Goal: Information Seeking & Learning: Learn about a topic

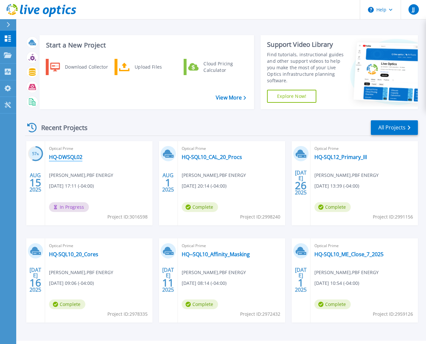
click at [65, 157] on link "HQ-DWSQL02" at bounding box center [65, 157] width 33 height 6
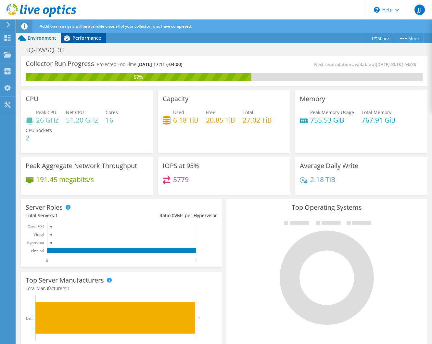
click at [87, 36] on span "Performance" at bounding box center [86, 38] width 29 height 6
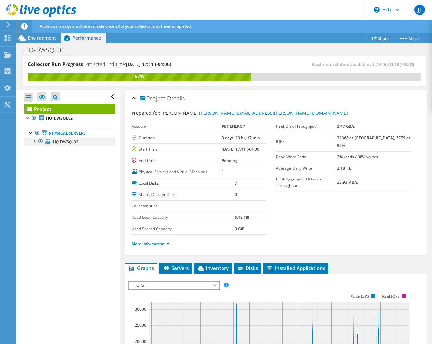
click at [34, 142] on div at bounding box center [34, 140] width 6 height 6
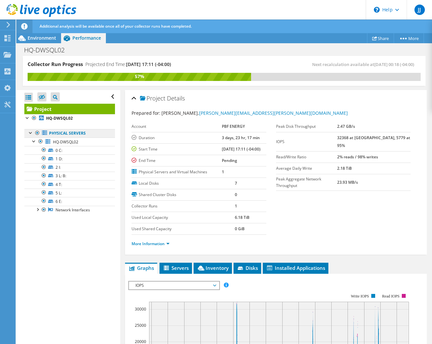
click at [68, 132] on link "Physical Servers" at bounding box center [69, 133] width 91 height 8
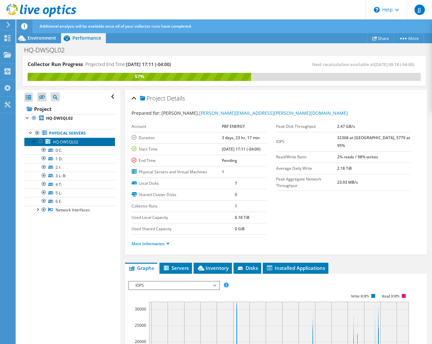
click at [68, 140] on span "HQ-DWSQL02" at bounding box center [65, 142] width 25 height 6
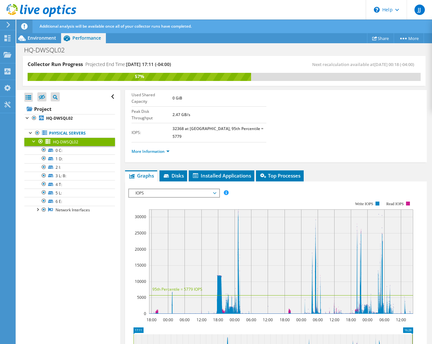
scroll to position [97, 0]
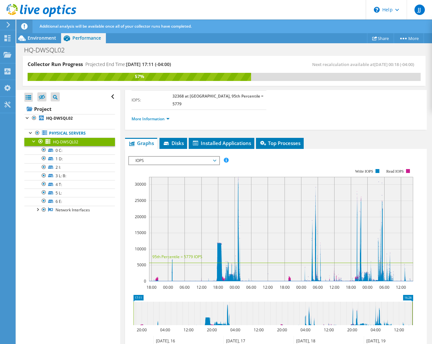
click at [149, 157] on span "IOPS" at bounding box center [173, 161] width 83 height 8
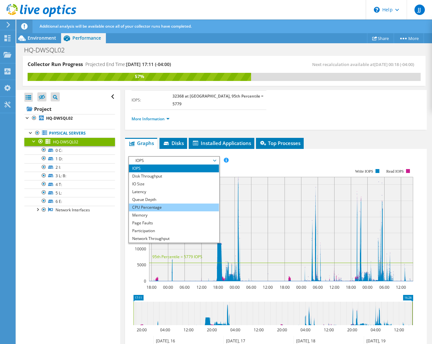
click at [148, 203] on li "CPU Percentage" at bounding box center [174, 207] width 90 height 8
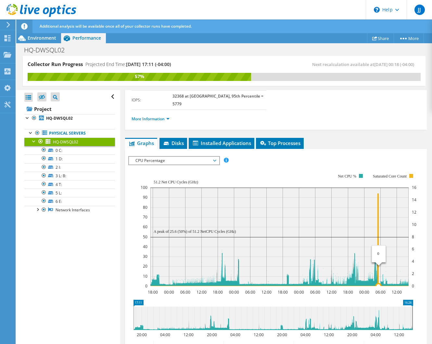
click at [378, 208] on icon at bounding box center [279, 240] width 259 height 92
click at [378, 233] on icon at bounding box center [279, 240] width 259 height 92
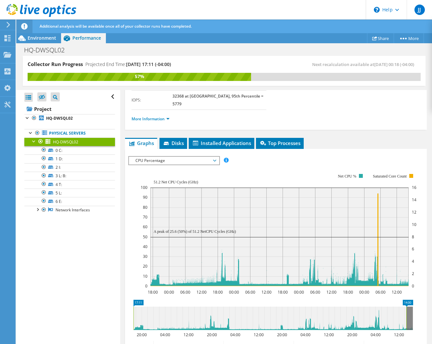
drag, startPoint x: 412, startPoint y: 297, endPoint x: 406, endPoint y: 295, distance: 6.1
click at [406, 306] on rect at bounding box center [406, 317] width 3 height 23
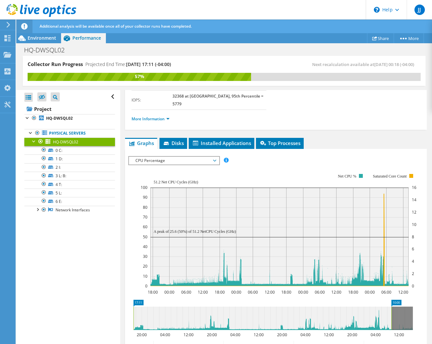
drag, startPoint x: 405, startPoint y: 298, endPoint x: 392, endPoint y: 297, distance: 13.3
click at [392, 306] on rect at bounding box center [391, 317] width 3 height 23
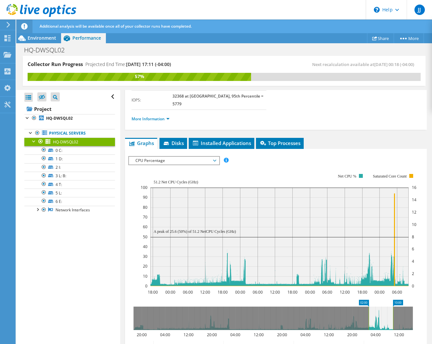
drag, startPoint x: 132, startPoint y: 296, endPoint x: 368, endPoint y: 299, distance: 235.1
click at [368, 306] on rect at bounding box center [368, 317] width 3 height 23
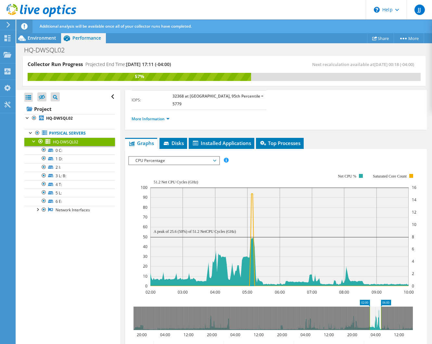
drag, startPoint x: 394, startPoint y: 296, endPoint x: 382, endPoint y: 297, distance: 12.0
click at [382, 306] on rect at bounding box center [381, 317] width 3 height 23
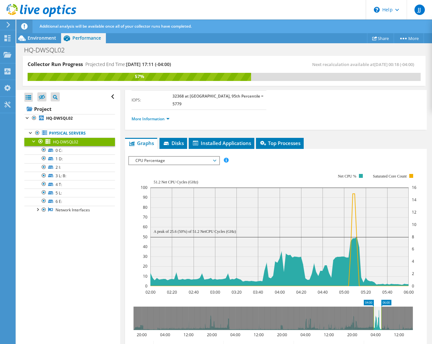
drag, startPoint x: 370, startPoint y: 296, endPoint x: 373, endPoint y: 295, distance: 4.0
click at [373, 306] on rect at bounding box center [373, 317] width 3 height 23
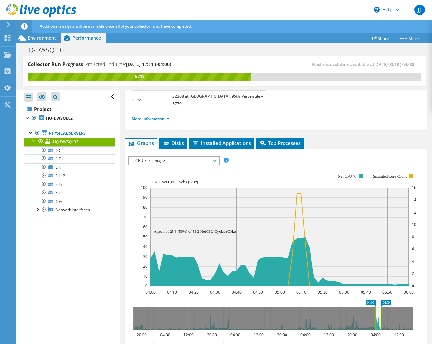
click at [320, 165] on rect at bounding box center [279, 230] width 276 height 130
drag, startPoint x: 375, startPoint y: 291, endPoint x: 340, endPoint y: 299, distance: 35.7
click at [340, 306] on rect at bounding box center [340, 317] width 3 height 23
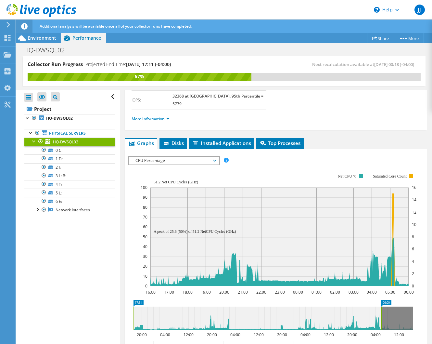
drag, startPoint x: 341, startPoint y: 294, endPoint x: 300, endPoint y: 342, distance: 63.3
click at [132, 299] on icon "06:00 17:11 20:00 04:00 12:00 20:00 04:00 12:00 20:00 04:00 12:00 20:00 04:00 1…" at bounding box center [273, 325] width 290 height 52
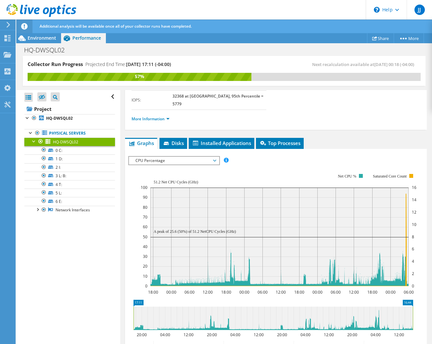
drag, startPoint x: 382, startPoint y: 294, endPoint x: 415, endPoint y: 296, distance: 33.5
click at [415, 299] on icon "17:11 16:44 20:00 04:00 12:00 20:00 04:00 12:00 20:00 04:00 12:00 20:00 04:00 1…" at bounding box center [273, 325] width 290 height 52
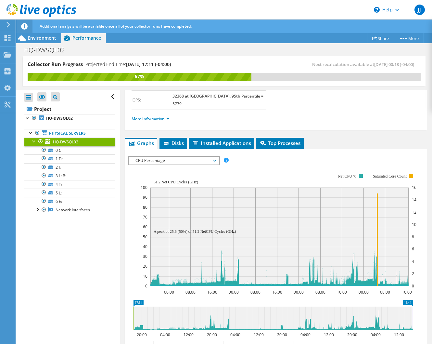
click at [187, 157] on span "CPU Percentage" at bounding box center [173, 161] width 83 height 8
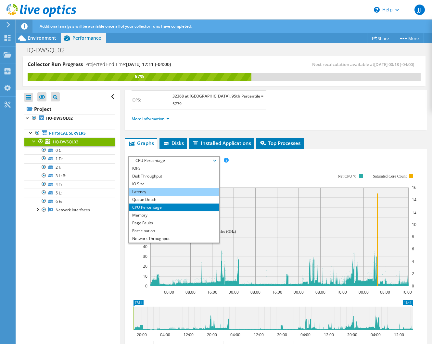
click at [141, 188] on li "Latency" at bounding box center [174, 192] width 90 height 8
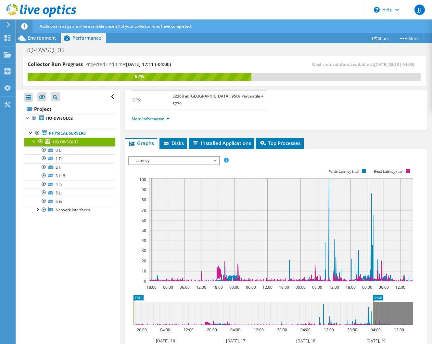
drag, startPoint x: 413, startPoint y: 295, endPoint x: 373, endPoint y: 302, distance: 40.3
click at [373, 302] on rect at bounding box center [373, 312] width 3 height 23
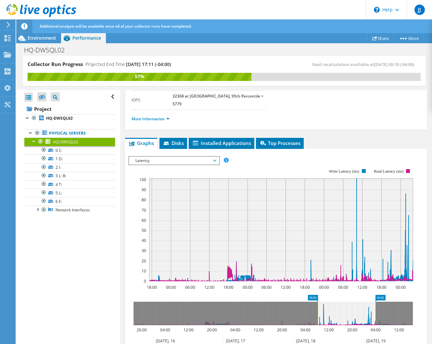
drag, startPoint x: 133, startPoint y: 291, endPoint x: 318, endPoint y: 294, distance: 184.1
click at [318, 301] on rect at bounding box center [317, 312] width 3 height 23
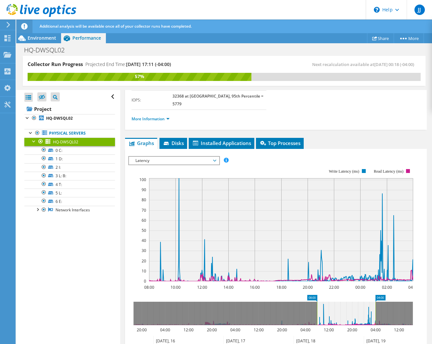
click at [147, 157] on span "Latency" at bounding box center [173, 161] width 83 height 8
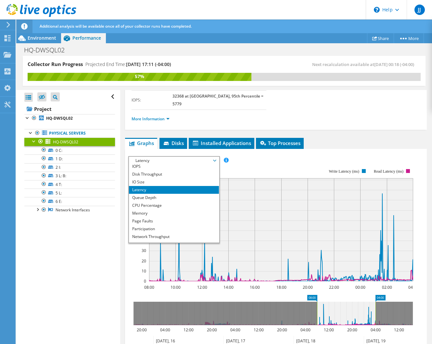
scroll to position [0, 0]
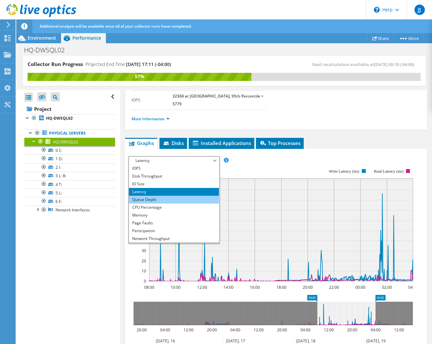
click at [147, 195] on li "Queue Depth" at bounding box center [174, 199] width 90 height 8
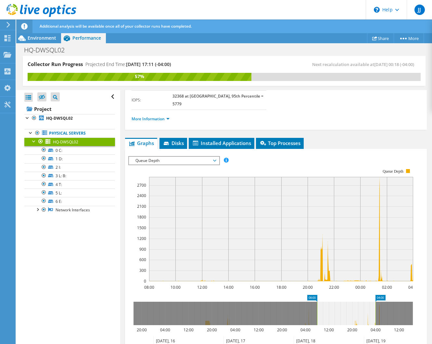
click at [197, 157] on span "Queue Depth" at bounding box center [173, 161] width 83 height 8
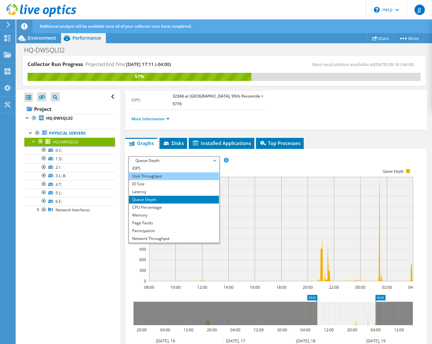
click at [159, 172] on li "Disk Throughput" at bounding box center [174, 176] width 90 height 8
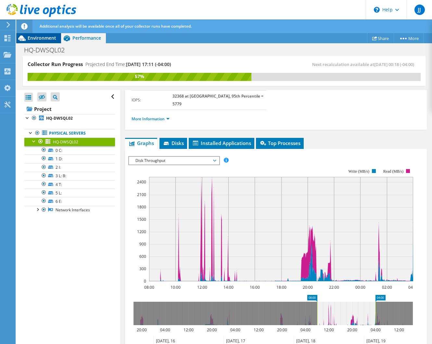
click at [44, 35] on span "Environment" at bounding box center [42, 38] width 29 height 6
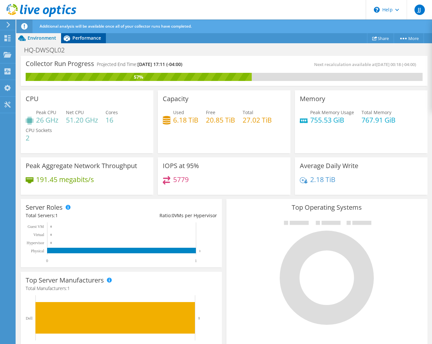
click at [85, 37] on span "Performance" at bounding box center [86, 38] width 29 height 6
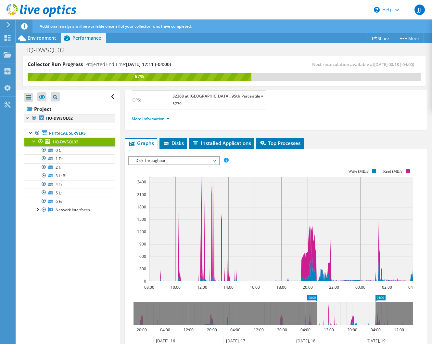
click at [26, 119] on div at bounding box center [27, 117] width 6 height 6
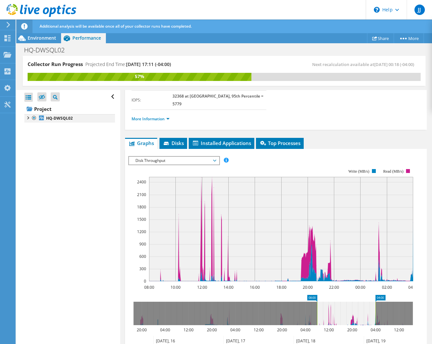
click at [27, 119] on div at bounding box center [27, 117] width 6 height 6
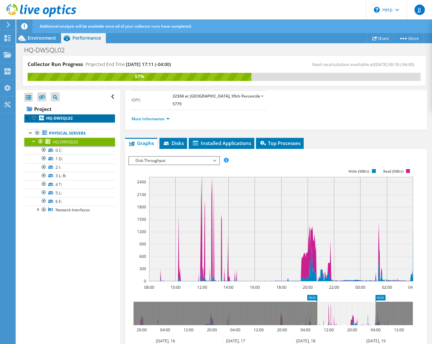
click at [59, 119] on b "HQ-DWSQL02" at bounding box center [59, 118] width 27 height 6
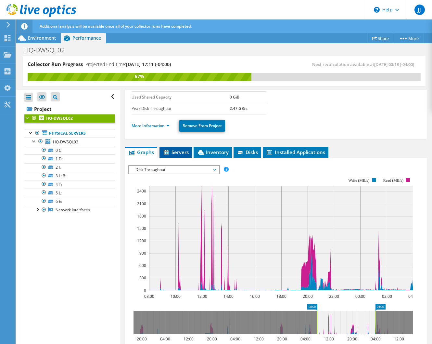
click at [175, 151] on span "Servers" at bounding box center [176, 152] width 26 height 6
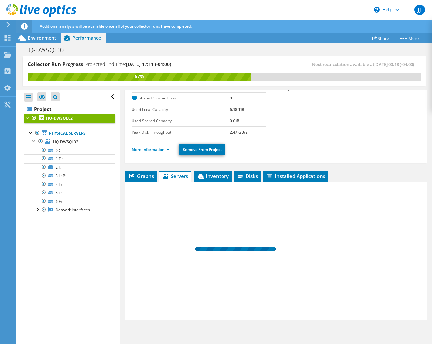
scroll to position [74, 0]
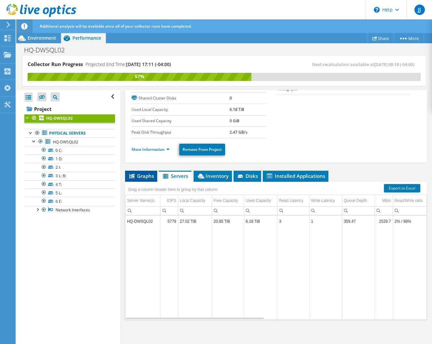
click at [139, 177] on span "Graphs" at bounding box center [141, 175] width 26 height 6
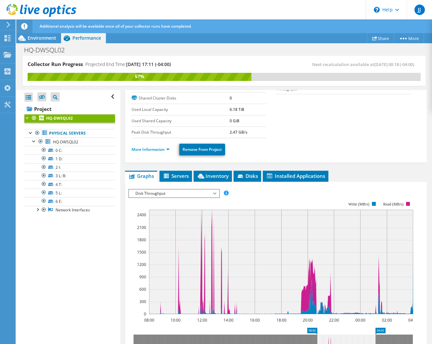
scroll to position [97, 0]
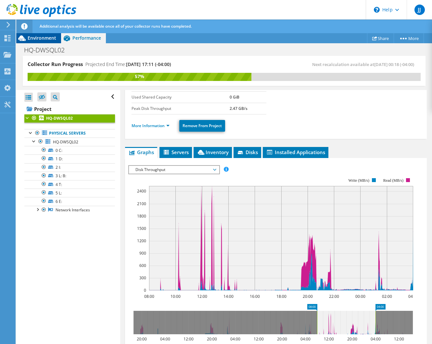
click at [47, 37] on span "Environment" at bounding box center [42, 38] width 29 height 6
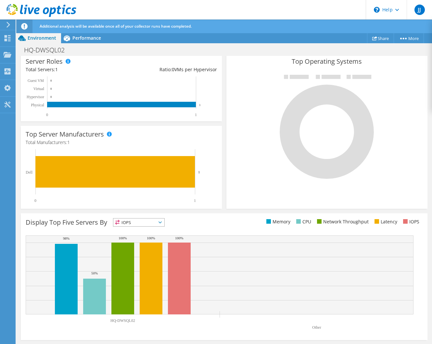
scroll to position [0, 0]
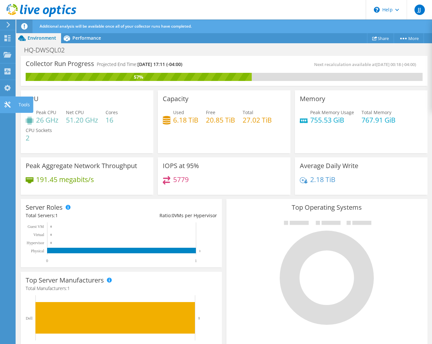
click at [6, 107] on use at bounding box center [7, 104] width 6 height 6
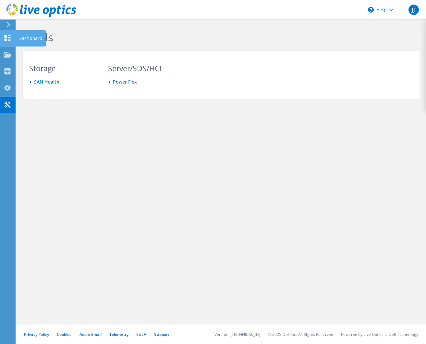
click at [8, 39] on use at bounding box center [8, 38] width 6 height 6
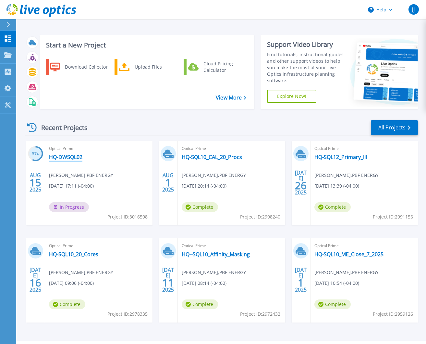
click at [60, 158] on link "HQ-DWSQL02" at bounding box center [65, 157] width 33 height 6
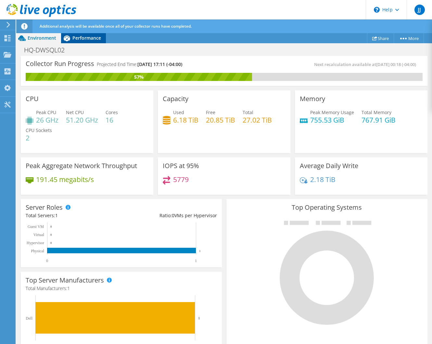
click at [90, 37] on span "Performance" at bounding box center [86, 38] width 29 height 6
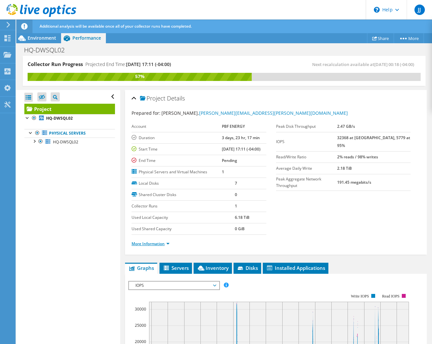
click at [149, 244] on link "More Information" at bounding box center [151, 244] width 38 height 6
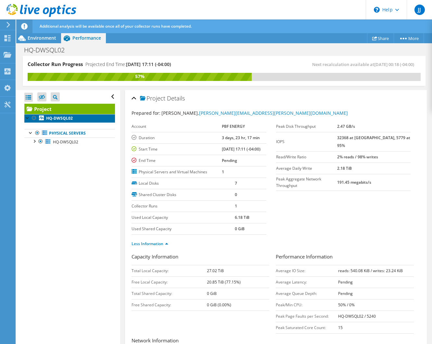
click at [74, 119] on link "HQ-DWSQL02" at bounding box center [69, 118] width 91 height 8
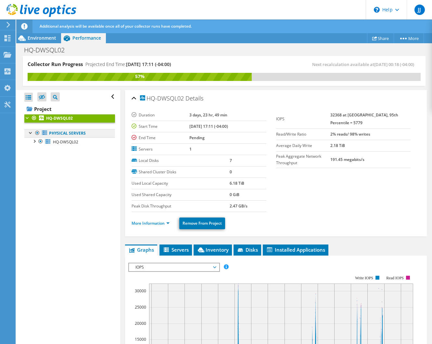
click at [57, 134] on link "Physical Servers" at bounding box center [69, 133] width 91 height 8
click at [56, 143] on span "HQ-DWSQL02" at bounding box center [65, 142] width 25 height 6
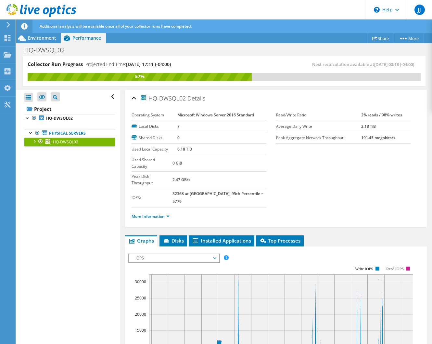
click at [34, 139] on div at bounding box center [34, 140] width 6 height 6
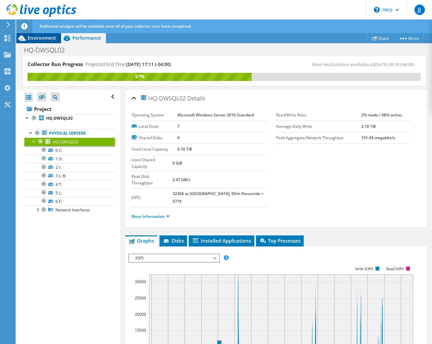
click at [40, 36] on span "Environment" at bounding box center [42, 38] width 29 height 6
